Goal: Task Accomplishment & Management: Complete application form

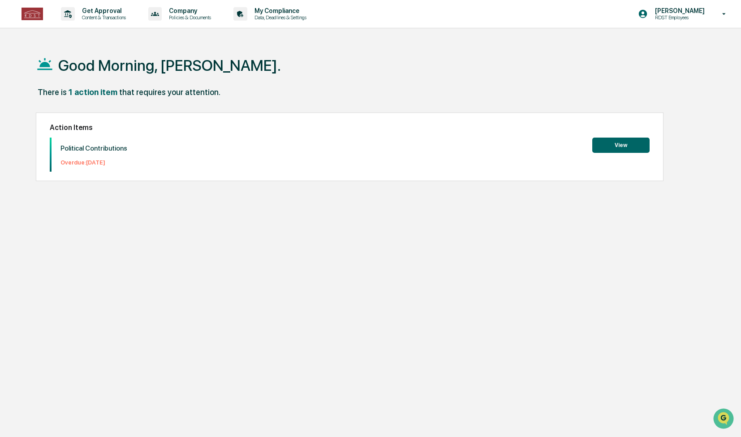
click at [621, 144] on button "View" at bounding box center [620, 145] width 57 height 15
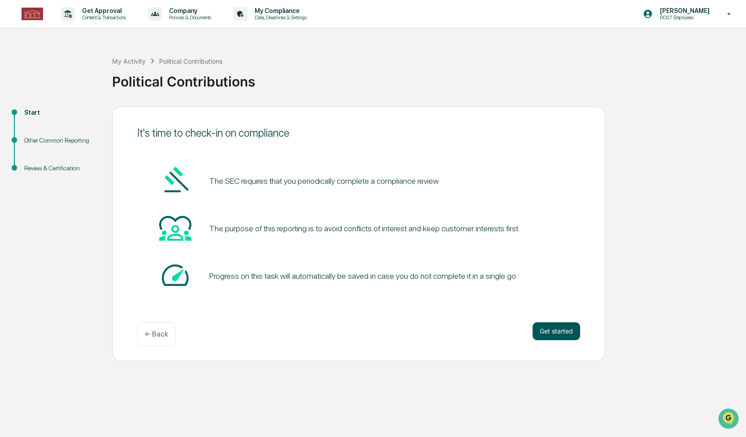
click at [557, 332] on button "Get started" at bounding box center [555, 331] width 47 height 18
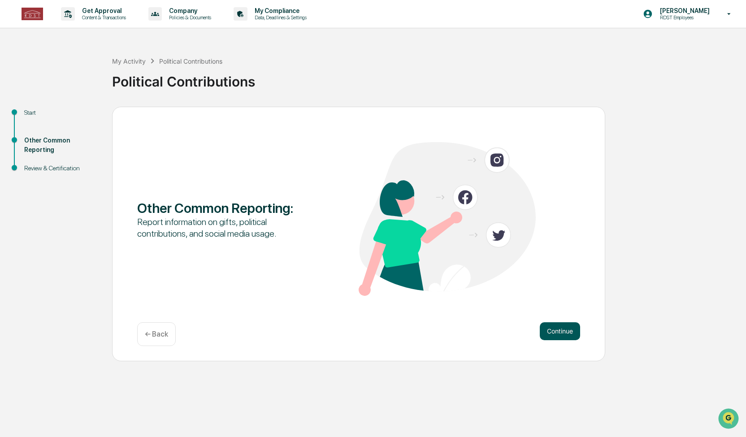
click at [557, 328] on button "Continue" at bounding box center [560, 331] width 40 height 18
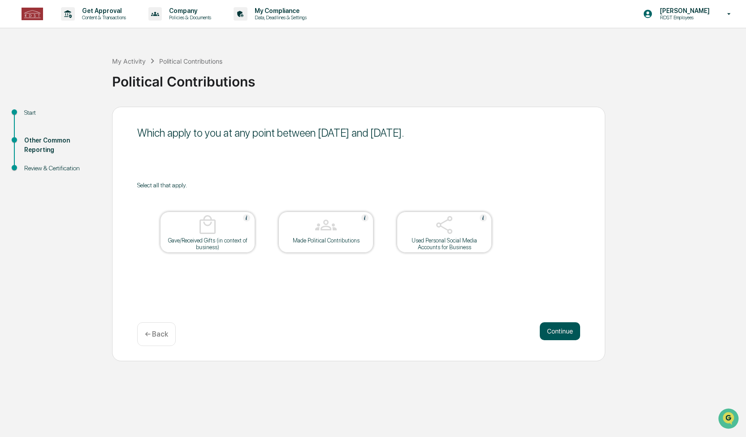
click at [560, 332] on button "Continue" at bounding box center [560, 331] width 40 height 18
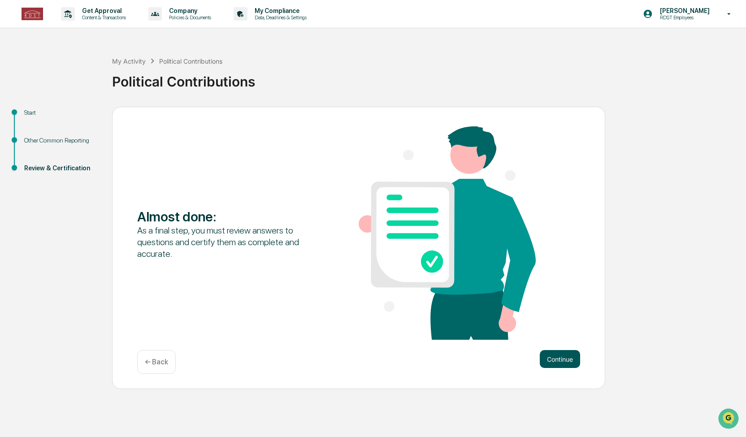
click at [562, 365] on button "Continue" at bounding box center [560, 359] width 40 height 18
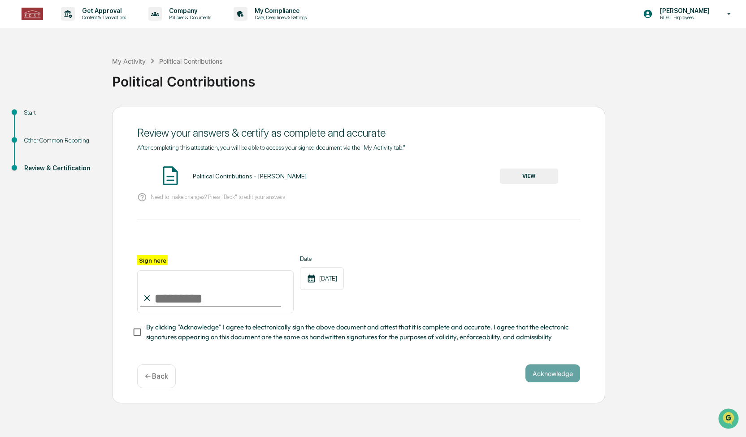
click at [162, 303] on input "Sign here" at bounding box center [215, 291] width 156 height 43
type input "**********"
click at [527, 180] on button "VIEW" at bounding box center [529, 175] width 58 height 15
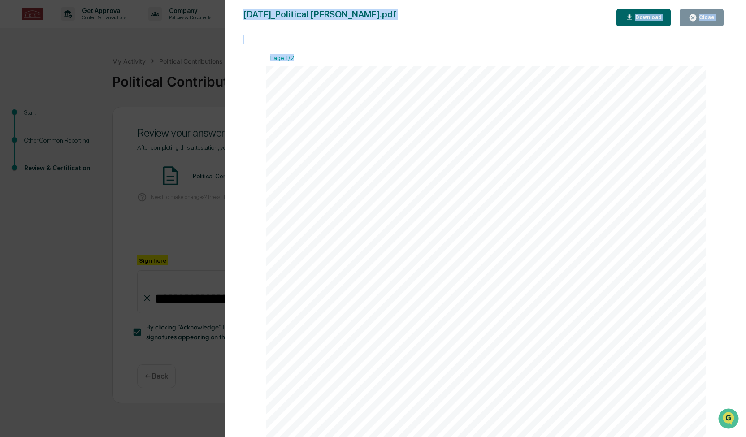
drag, startPoint x: 721, startPoint y: 59, endPoint x: 739, endPoint y: 213, distance: 155.2
click at [739, 213] on div "Version History [DATE] 03:51 PM [PERSON_NAME] [DATE]_Political [PERSON_NAME].pd…" at bounding box center [485, 227] width 521 height 455
click at [697, 24] on button "Close" at bounding box center [701, 17] width 44 height 17
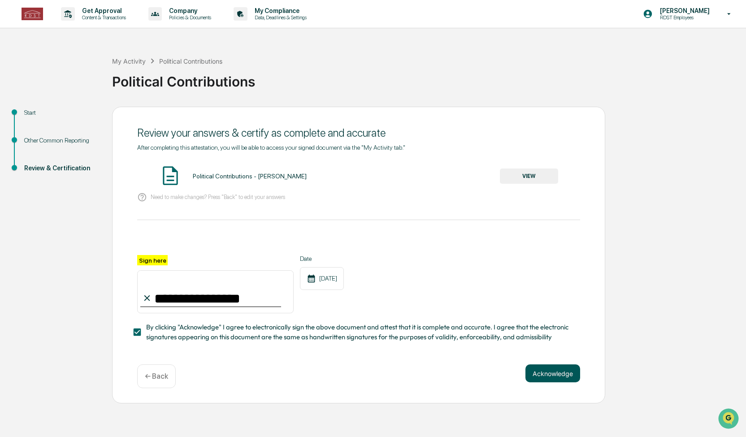
click at [549, 377] on button "Acknowledge" at bounding box center [552, 373] width 55 height 18
